Goal: Information Seeking & Learning: Find specific fact

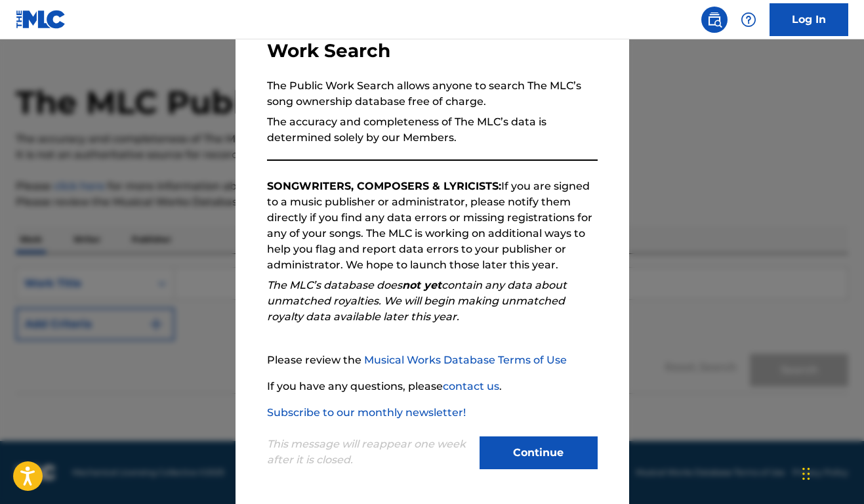
scroll to position [25, 0]
click at [557, 453] on button "Continue" at bounding box center [538, 452] width 118 height 33
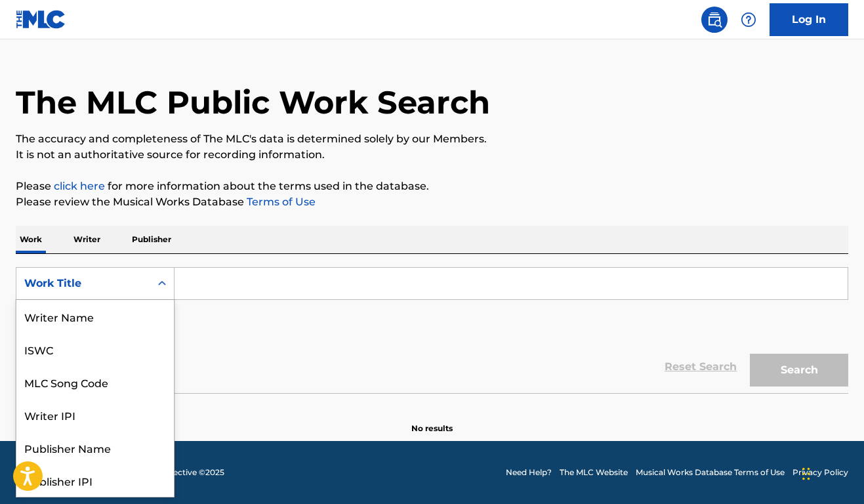
click at [165, 281] on icon "Search Form" at bounding box center [161, 283] width 13 height 13
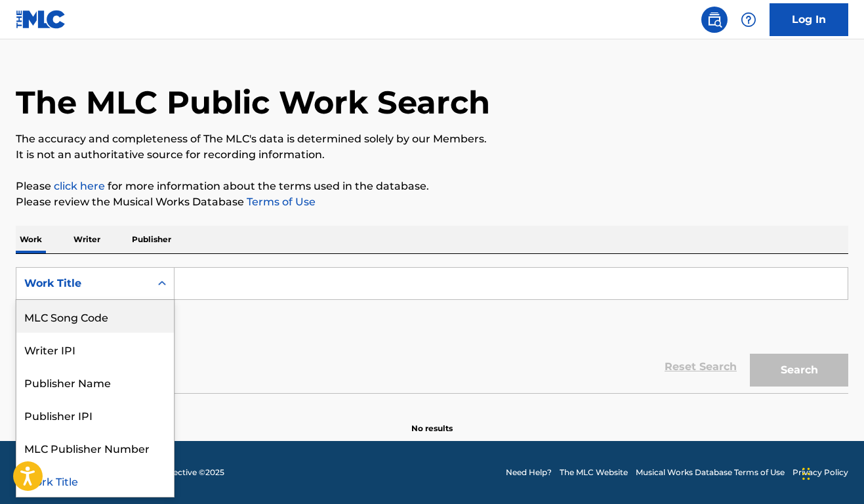
click at [98, 279] on div "Work Title" at bounding box center [83, 283] width 118 height 16
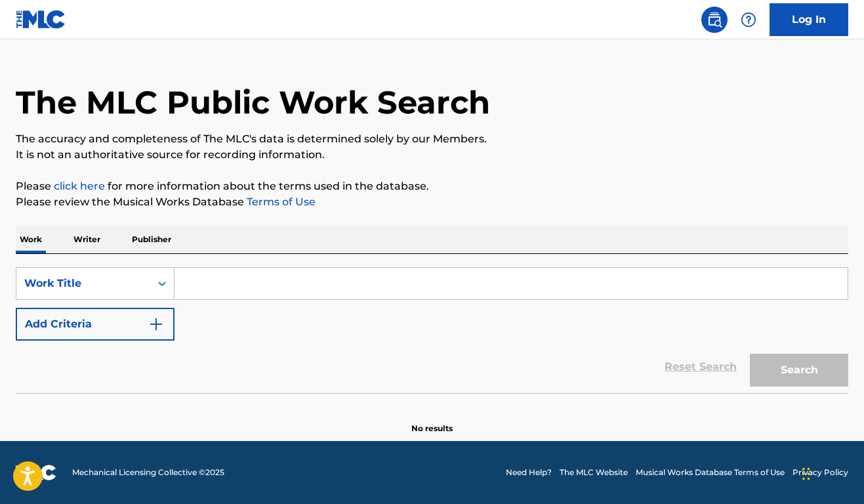
click at [71, 282] on div "Work Title" at bounding box center [83, 283] width 118 height 16
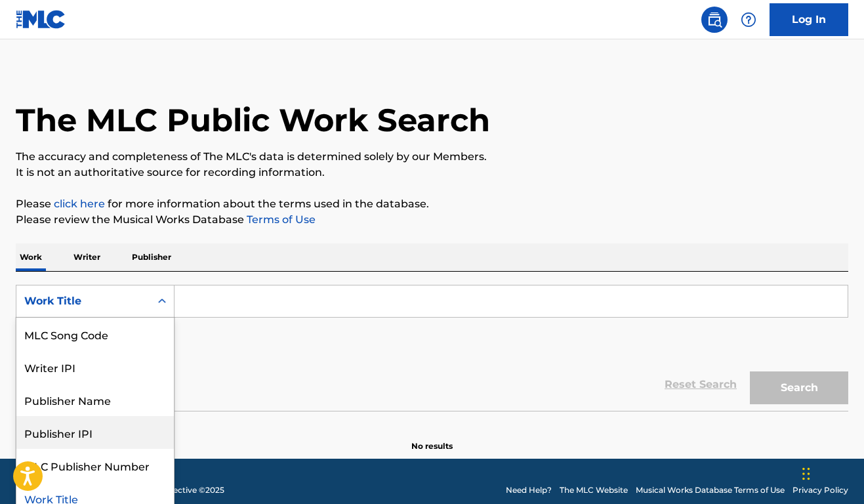
scroll to position [65, 0]
click at [70, 498] on div "Work Title" at bounding box center [94, 498] width 157 height 33
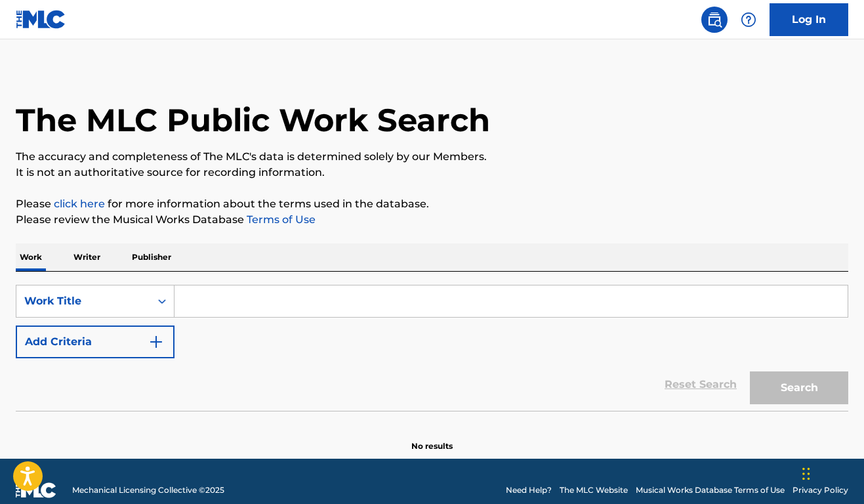
click at [229, 298] on input "Search Form" at bounding box center [510, 300] width 673 height 31
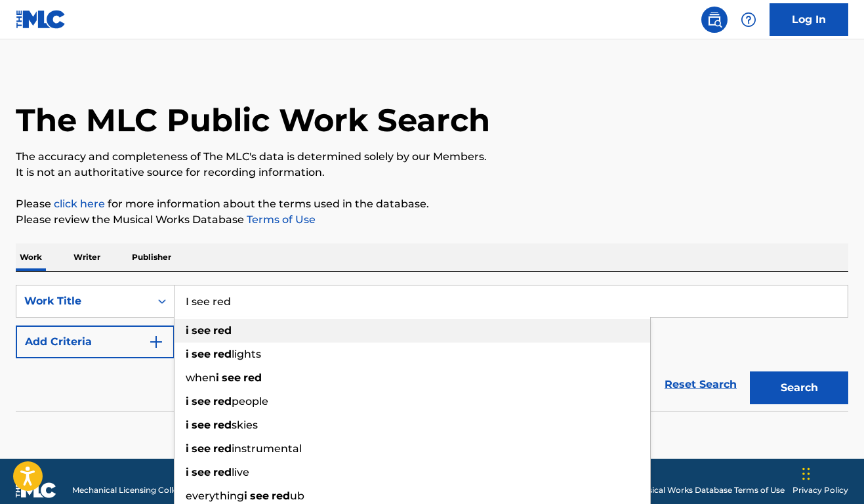
click at [222, 334] on strong "red" at bounding box center [222, 330] width 18 height 12
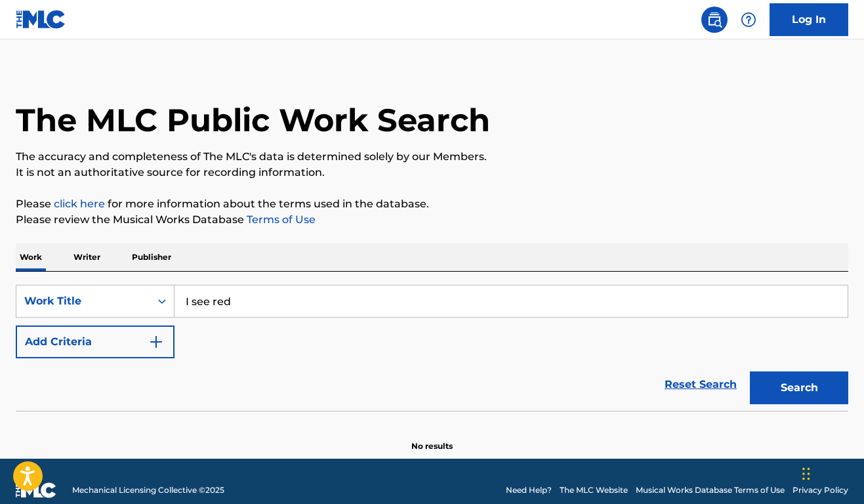
type input "i see red"
click at [789, 392] on button "Search" at bounding box center [799, 387] width 98 height 33
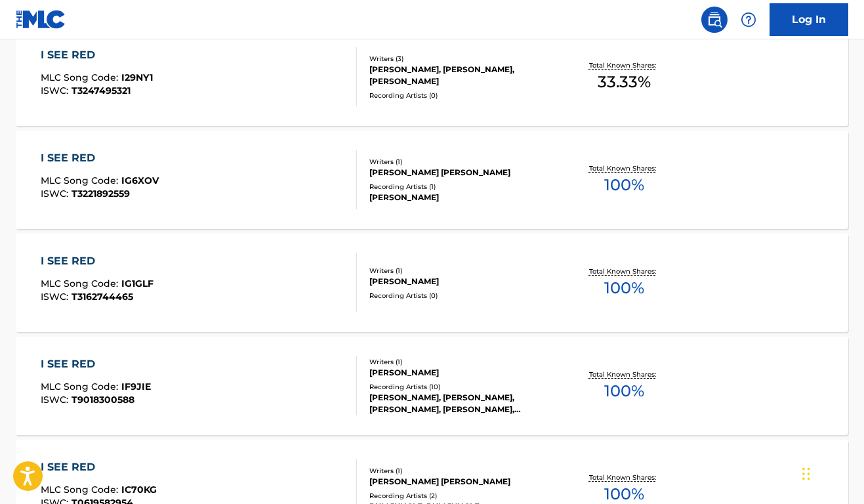
scroll to position [435, 0]
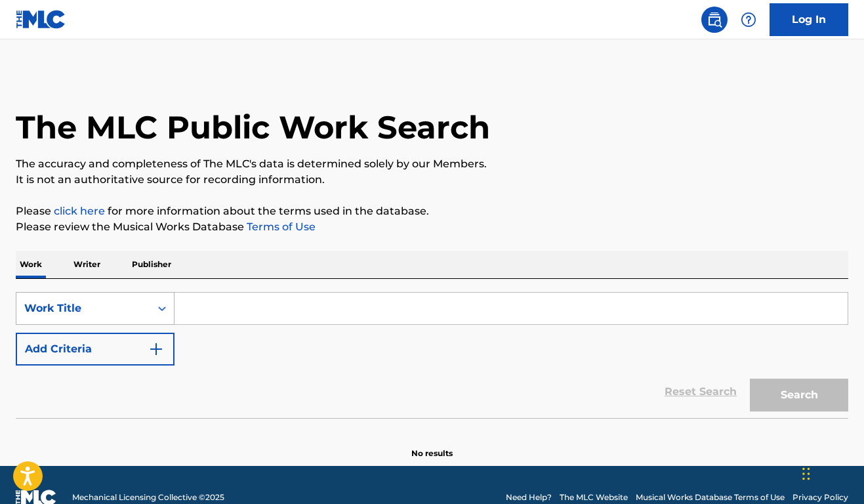
click at [159, 306] on div "Search Form" at bounding box center [162, 307] width 24 height 31
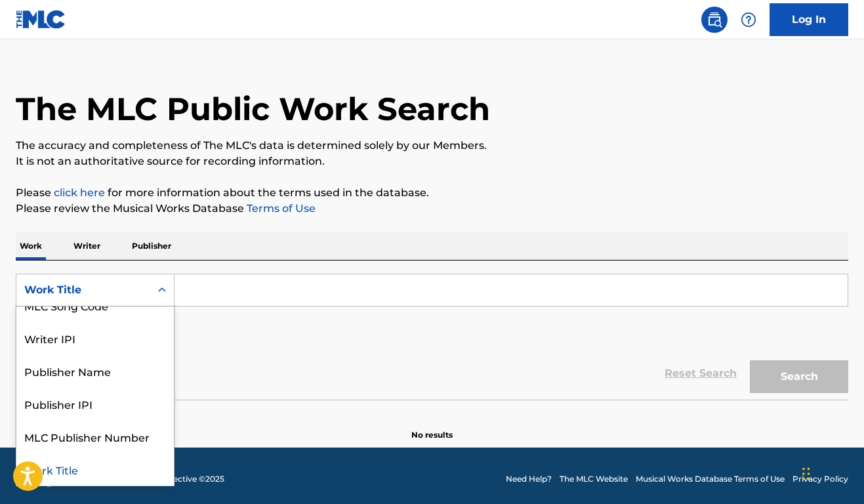
scroll to position [83, 0]
click at [81, 470] on div "Work Title" at bounding box center [94, 469] width 157 height 33
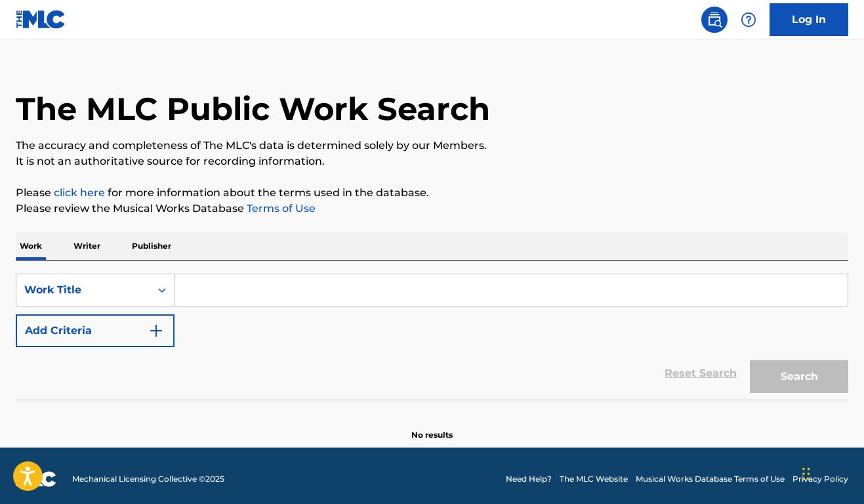
click at [231, 294] on input "Search Form" at bounding box center [510, 289] width 673 height 31
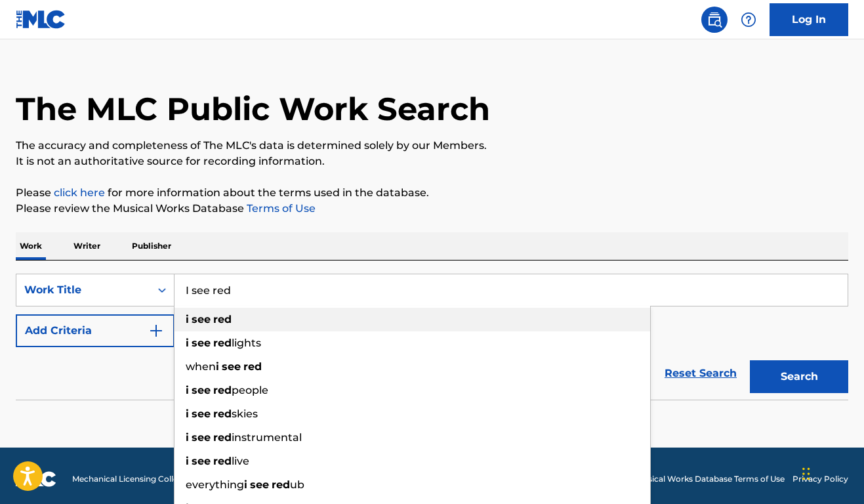
click at [218, 321] on strong "red" at bounding box center [222, 319] width 18 height 12
type input "i see red"
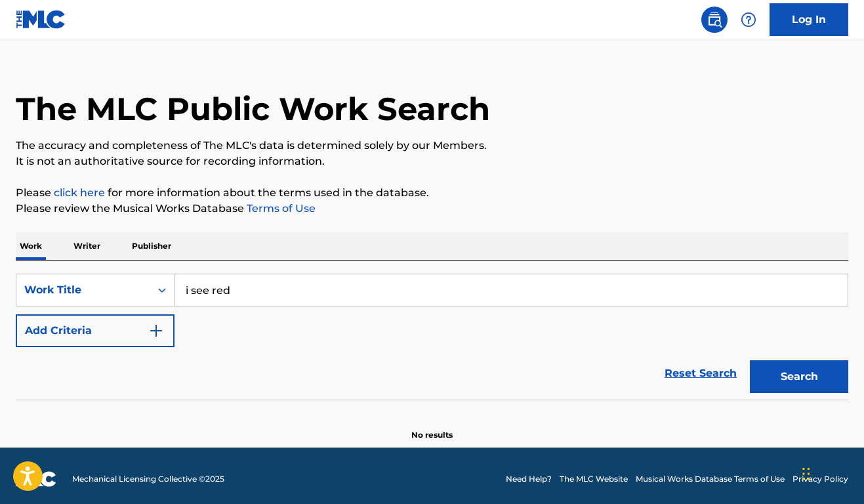
click at [801, 381] on button "Search" at bounding box center [799, 376] width 98 height 33
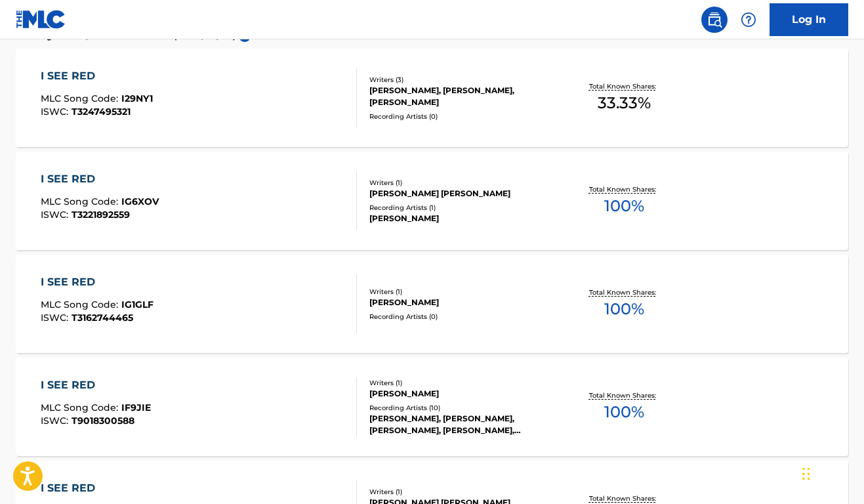
scroll to position [396, 0]
